Goal: Task Accomplishment & Management: Use online tool/utility

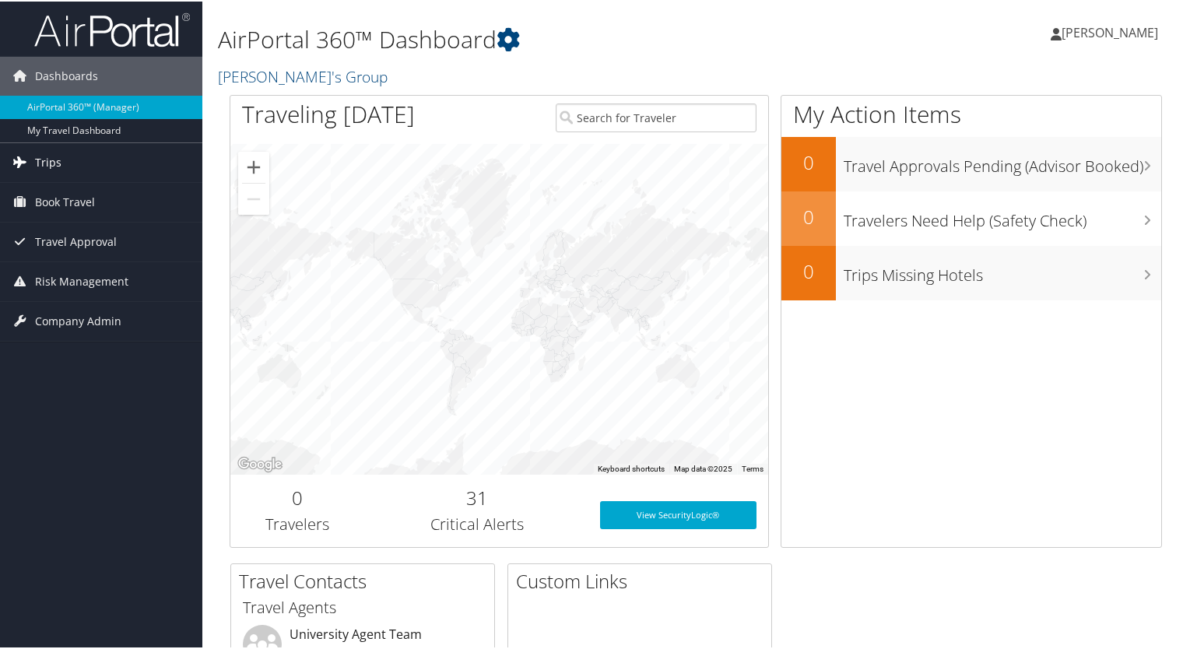
click at [49, 169] on span "Trips" at bounding box center [48, 161] width 26 height 39
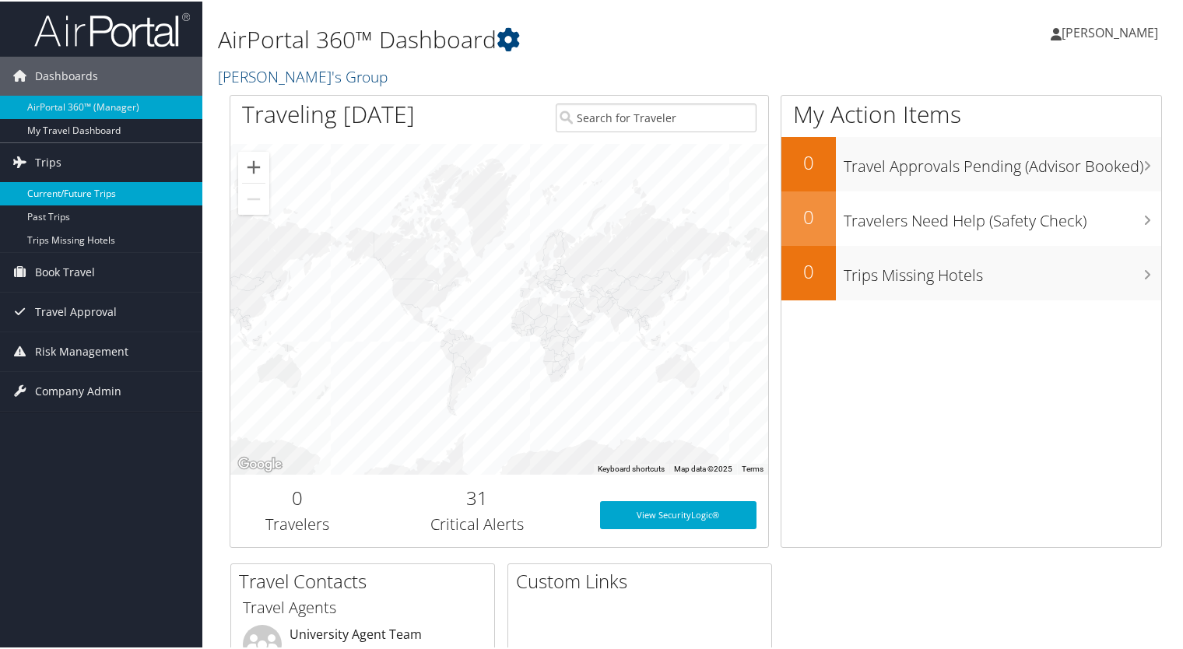
click at [58, 191] on link "Current/Future Trips" at bounding box center [101, 192] width 202 height 23
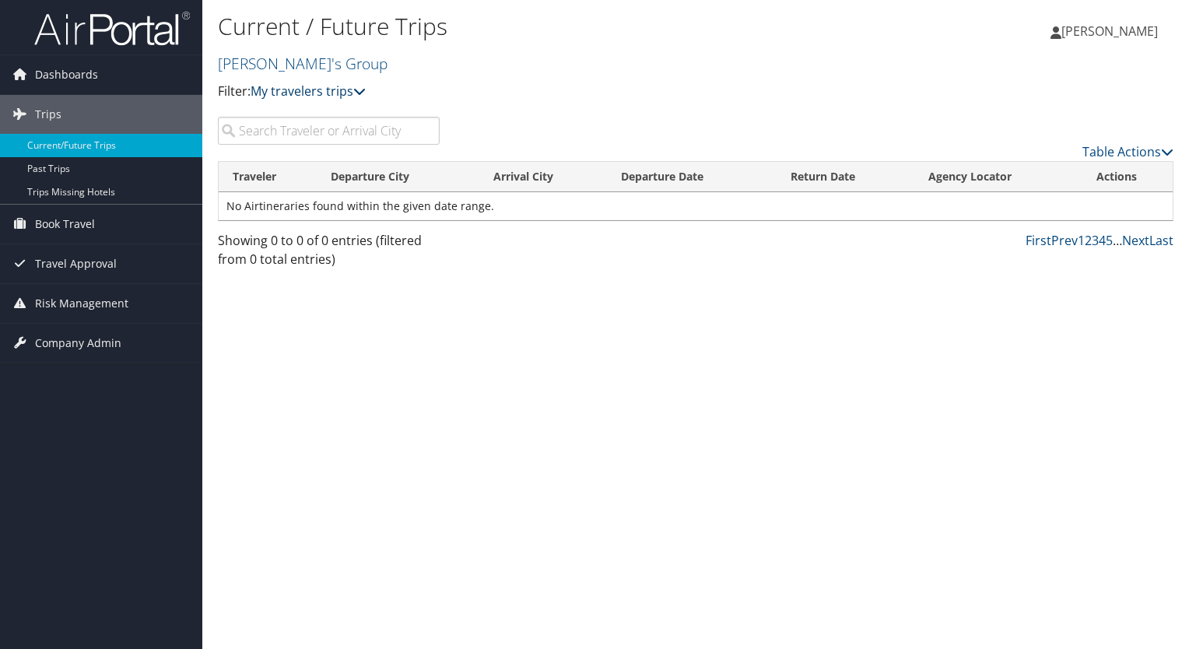
click at [328, 92] on link "My travelers trips" at bounding box center [308, 91] width 115 height 17
click at [61, 266] on span "Travel Approval" at bounding box center [76, 263] width 82 height 39
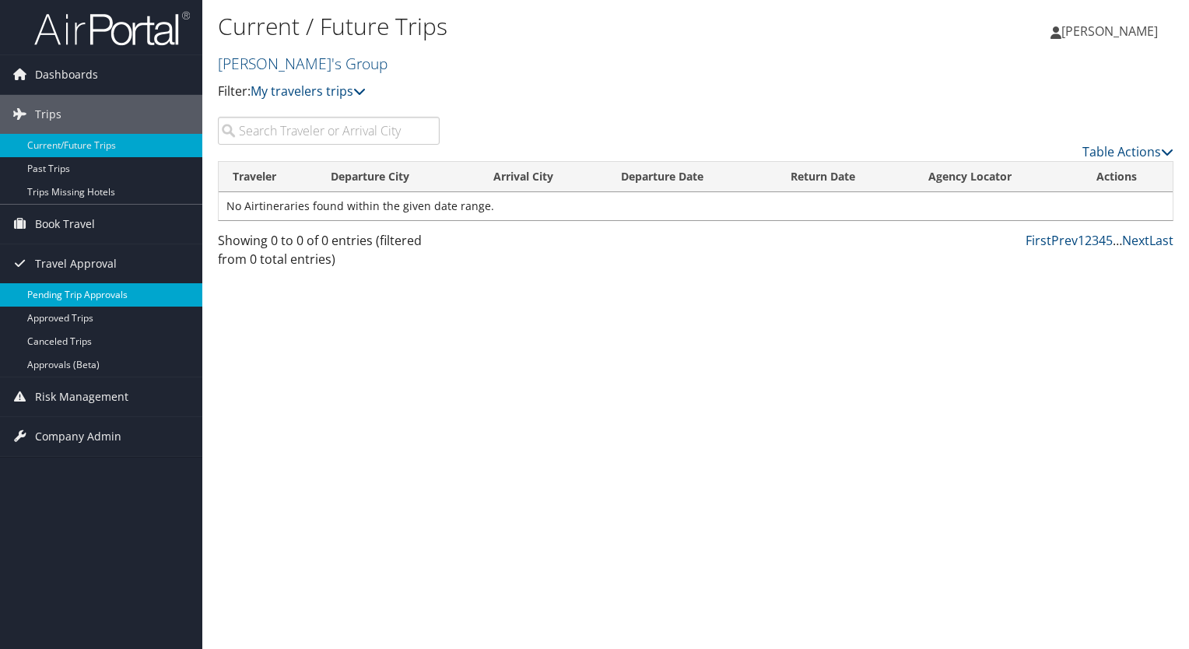
click at [57, 294] on link "Pending Trip Approvals" at bounding box center [101, 294] width 202 height 23
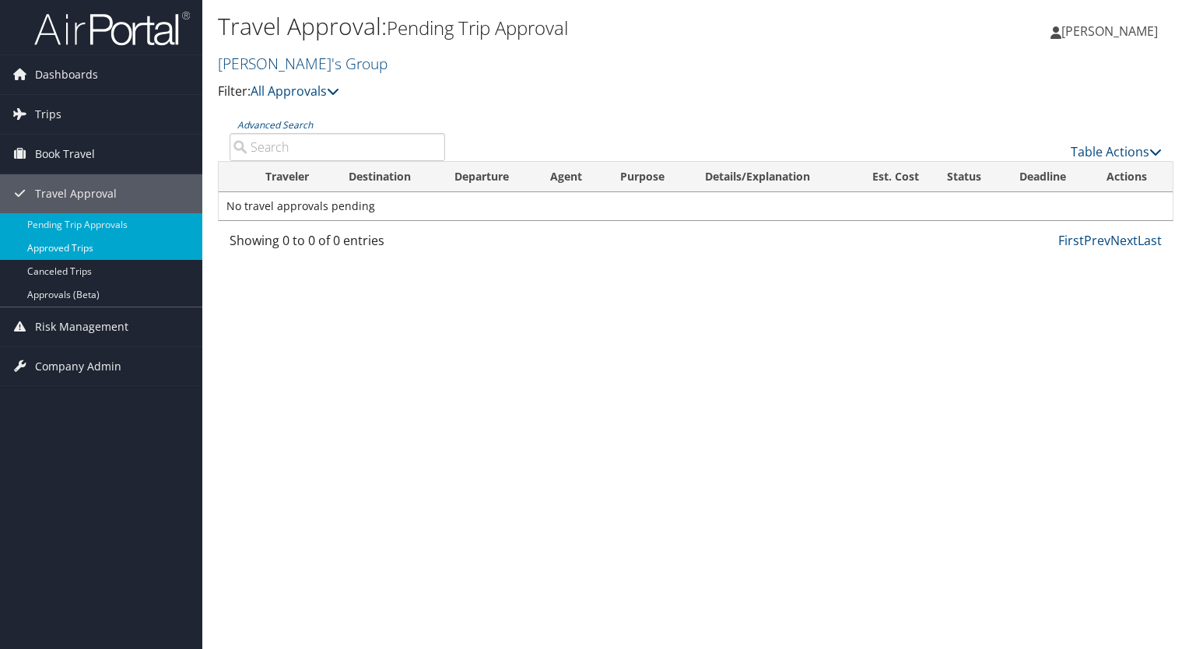
click at [76, 251] on link "Approved Trips" at bounding box center [101, 248] width 202 height 23
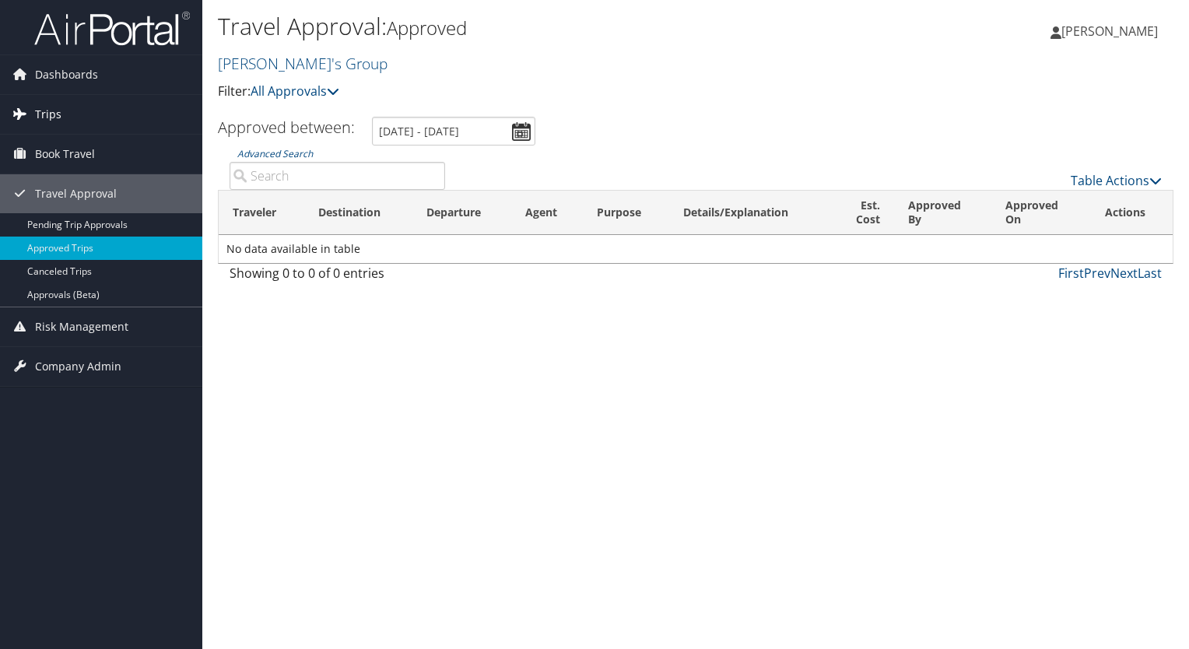
click at [47, 115] on span "Trips" at bounding box center [48, 114] width 26 height 39
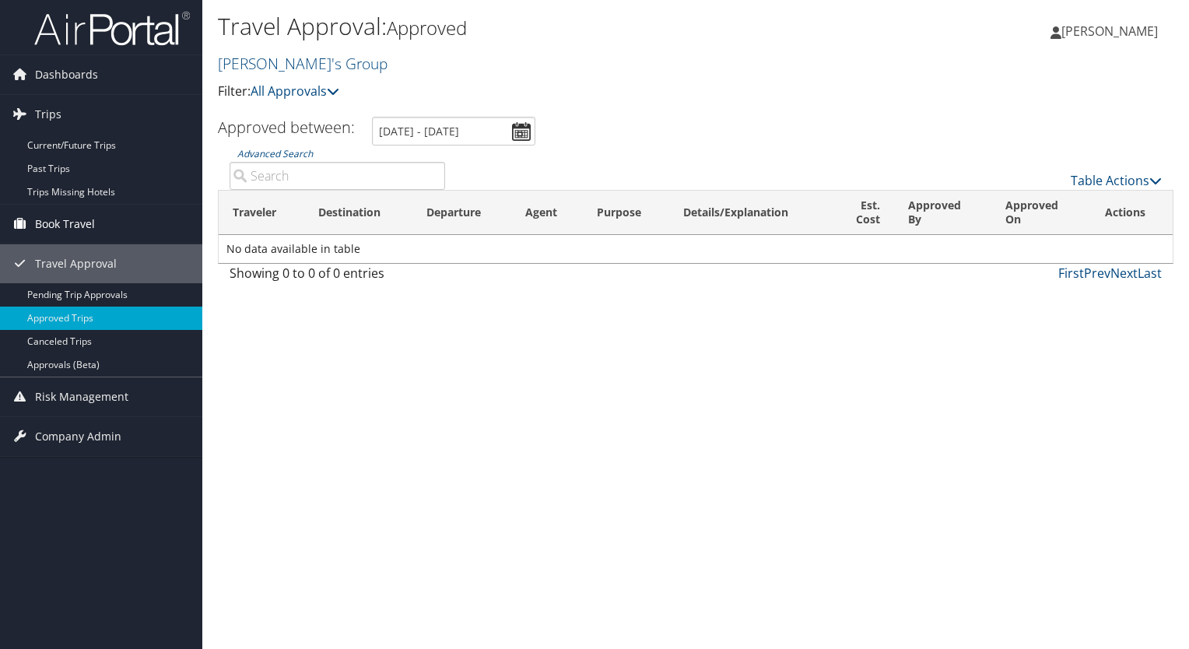
click at [47, 217] on span "Book Travel" at bounding box center [65, 224] width 60 height 39
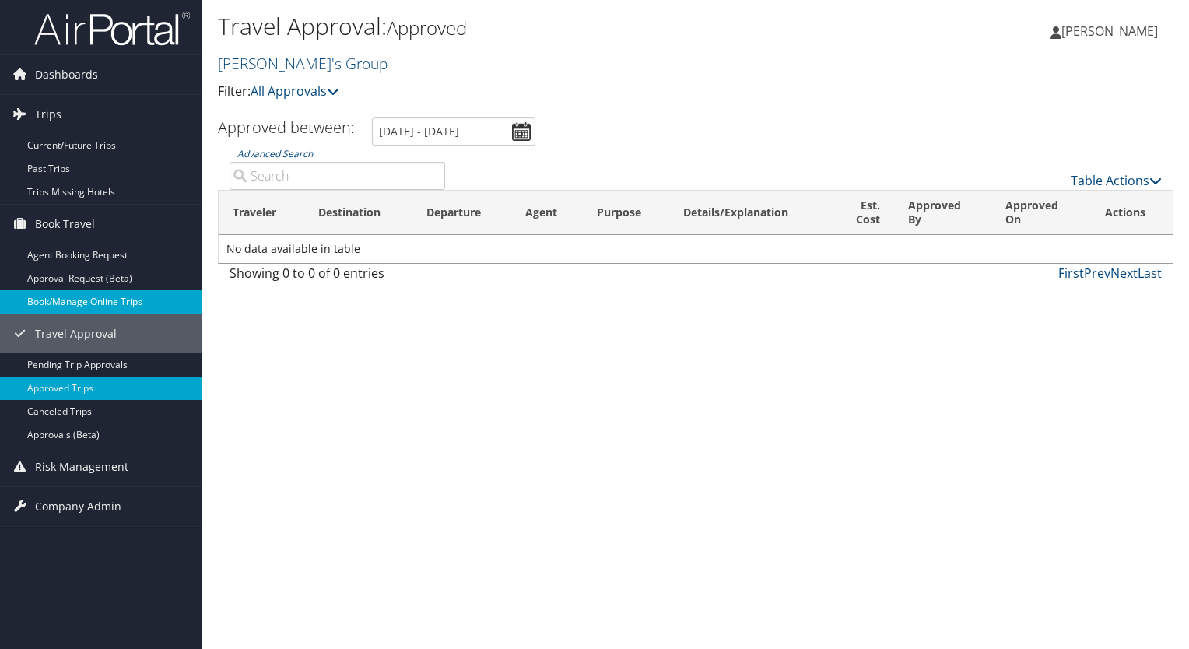
click at [59, 300] on link "Book/Manage Online Trips" at bounding box center [101, 301] width 202 height 23
